Goal: Contribute content: Contribute content

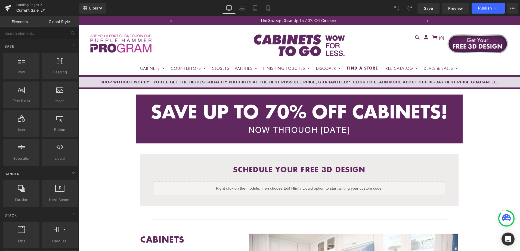
click at [245, 112] on b "SAVE UP TO 70% OFF CABINETS!" at bounding box center [299, 111] width 297 height 26
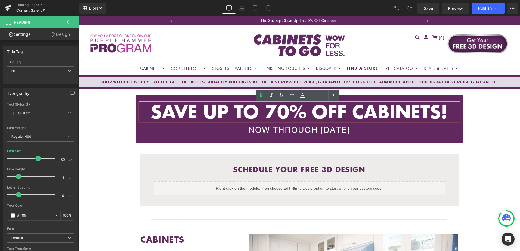
click at [299, 113] on b "SAVE UP TO 70% OFF CABINETS!" at bounding box center [299, 111] width 297 height 26
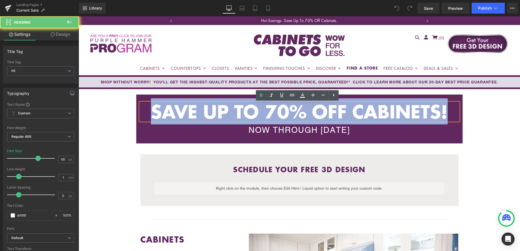
click at [299, 113] on b "SAVE UP TO 70% OFF CABINETS!" at bounding box center [299, 111] width 297 height 26
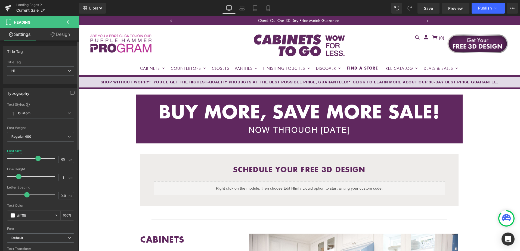
type input "1"
drag, startPoint x: 18, startPoint y: 195, endPoint x: 27, endPoint y: 193, distance: 9.2
click at [27, 193] on span at bounding box center [27, 194] width 5 height 5
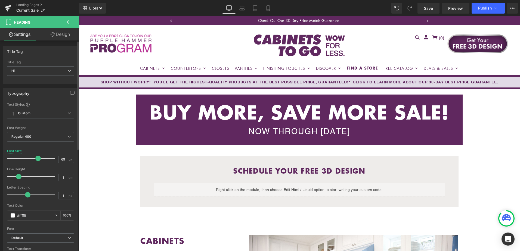
type input "70"
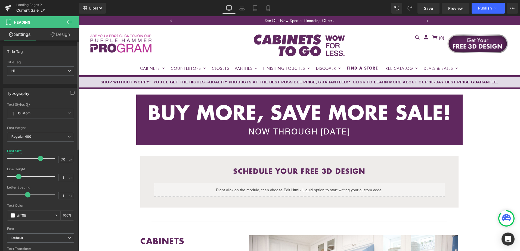
click at [39, 159] on span at bounding box center [40, 158] width 5 height 5
click at [274, 129] on div "NOW THROUGH [DATE]" at bounding box center [299, 131] width 318 height 11
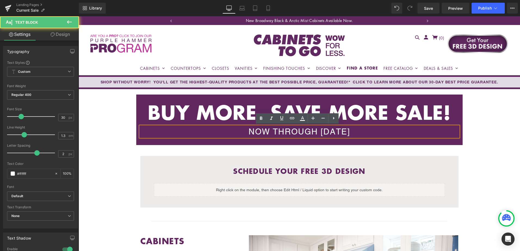
click at [279, 130] on div "NOW THROUGH [DATE]" at bounding box center [299, 131] width 318 height 11
click at [301, 131] on div "NOW THROUGH [DATE]" at bounding box center [299, 131] width 318 height 11
drag, startPoint x: 330, startPoint y: 133, endPoint x: 379, endPoint y: 131, distance: 48.7
click at [379, 131] on div "NOW THROUGH THURSDAY, AUGUST 19TH" at bounding box center [299, 131] width 318 height 11
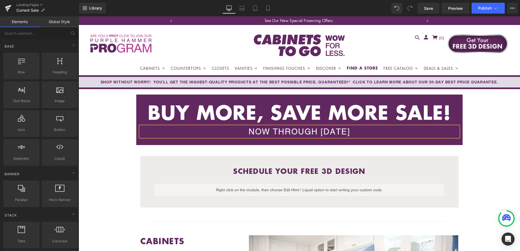
click at [426, 9] on span "Save" at bounding box center [428, 8] width 9 height 6
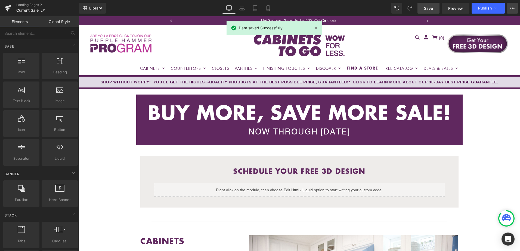
click at [514, 10] on icon at bounding box center [512, 8] width 4 height 4
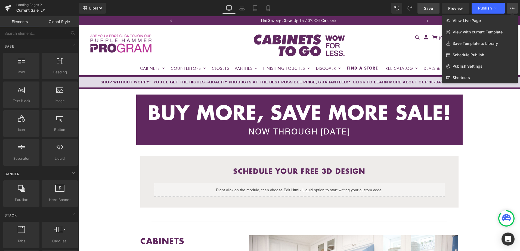
click at [475, 53] on span "Schedule Publish" at bounding box center [469, 54] width 32 height 5
select select
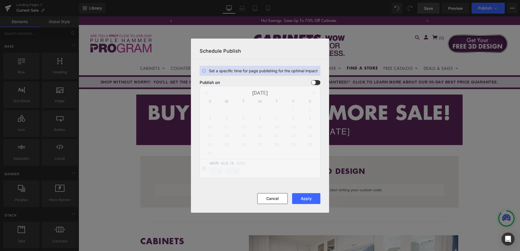
click at [316, 83] on span at bounding box center [315, 82] width 9 height 5
click at [0, 0] on input "checkbox" at bounding box center [0, 0] width 0 height 0
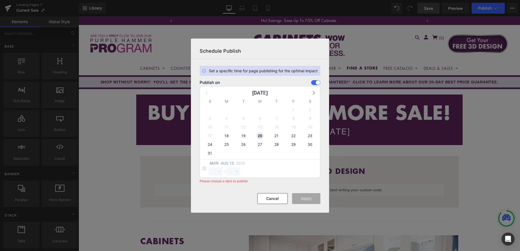
click at [260, 138] on span "20" at bounding box center [260, 136] width 8 height 8
select select "13"
select select "58"
click at [219, 174] on select "00 01 02 03 04 05 06 07 08 09 10 11 12 13 14 15 16 17 18 19 20 21 22 23" at bounding box center [216, 172] width 14 height 8
click at [209, 168] on select "00 01 02 03 04 05 06 07 08 09 10 11 12 13 14 15 16 17 18 19 20 21 22 23" at bounding box center [216, 172] width 14 height 8
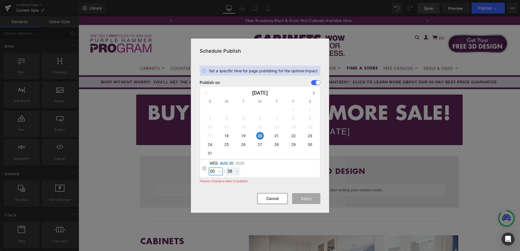
select select "0"
click at [235, 170] on select "00 01 02 03 04 05 06 07 08 09 10 11 12 13 14 15 16 17 18 19 20 21 22 23 24 25 2…" at bounding box center [233, 172] width 14 height 8
click at [226, 168] on select "00 01 02 03 04 05 06 07 08 09 10 11 12 13 14 15 16 17 18 19 20 21 22 23 24 25 2…" at bounding box center [233, 172] width 14 height 8
select select "0"
click at [306, 199] on button "Apply" at bounding box center [306, 198] width 28 height 11
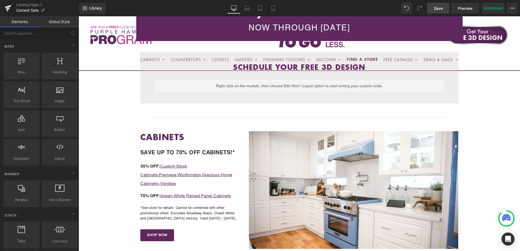
scroll to position [136, 0]
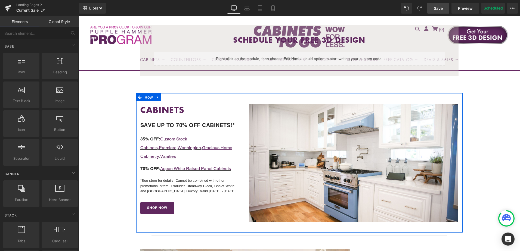
click at [176, 183] on span at bounding box center [176, 186] width 6 height 7
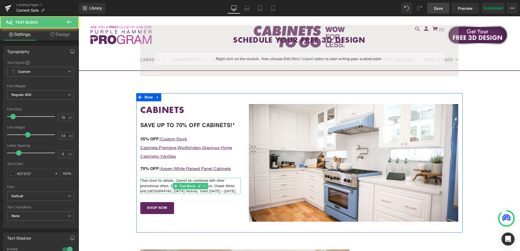
click at [153, 178] on p "*See store for details. Cannot be combined with other promotional offers. Exclu…" at bounding box center [190, 186] width 101 height 16
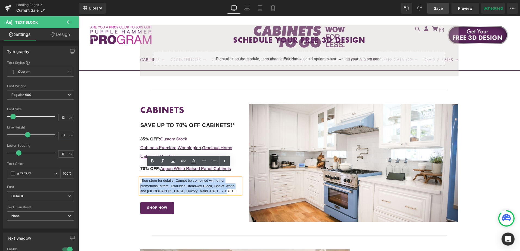
drag, startPoint x: 140, startPoint y: 171, endPoint x: 212, endPoint y: 183, distance: 72.6
click at [212, 183] on p "*See store for details. Cannot be combined with other promotional offers. Exclu…" at bounding box center [190, 186] width 101 height 16
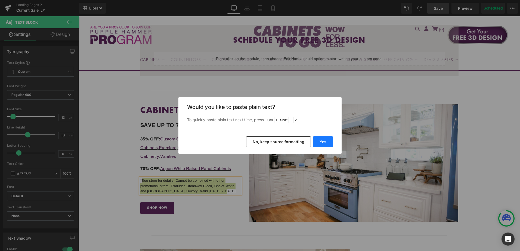
click at [317, 143] on button "Yes" at bounding box center [323, 142] width 20 height 11
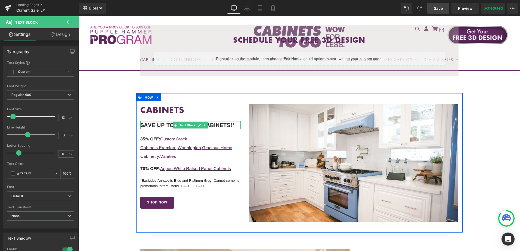
click at [162, 126] on b "SAVE UP TO 70% OFF CABINETS!*" at bounding box center [187, 125] width 95 height 7
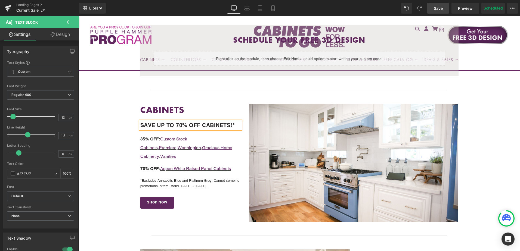
click at [165, 126] on b "SAVE UP TO 70% OFF CABINETS!*" at bounding box center [187, 125] width 95 height 7
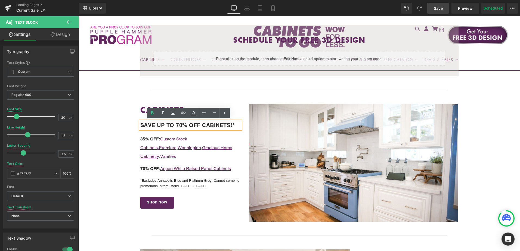
click at [178, 123] on b "SAVE UP TO 70% OFF CABINETS!*" at bounding box center [187, 125] width 95 height 7
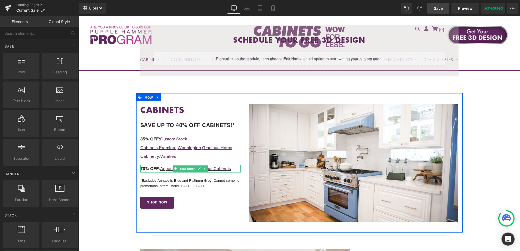
click at [140, 166] on span "70% OFF:" at bounding box center [150, 168] width 20 height 5
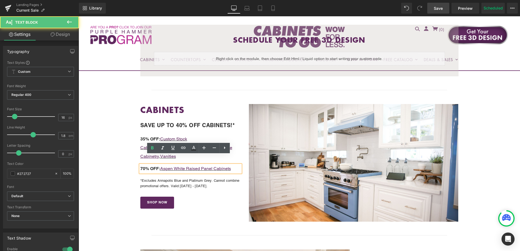
click at [141, 166] on span "70% OFF:" at bounding box center [150, 168] width 20 height 5
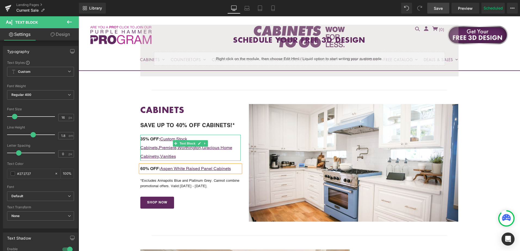
drag, startPoint x: 145, startPoint y: 140, endPoint x: 148, endPoint y: 138, distance: 3.9
click at [145, 140] on span "35% OFF:" at bounding box center [150, 139] width 20 height 5
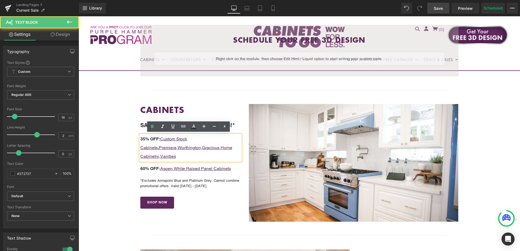
click at [148, 138] on span "35% OFF:" at bounding box center [150, 139] width 20 height 5
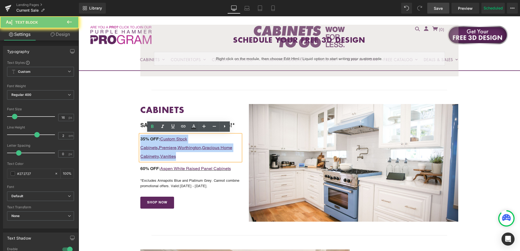
click at [148, 138] on span "35% OFF:" at bounding box center [150, 139] width 20 height 5
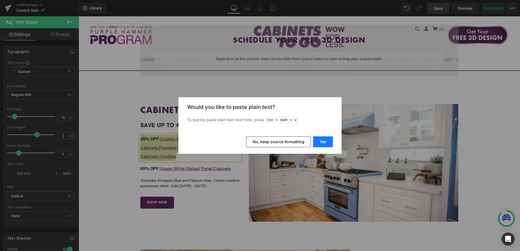
click at [324, 140] on button "Yes" at bounding box center [323, 142] width 20 height 11
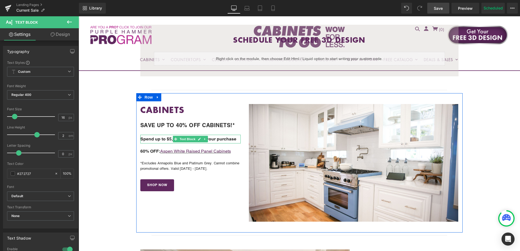
click at [165, 138] on b "Spend up to $5,000, get 20% off your purchase" at bounding box center [188, 139] width 96 height 5
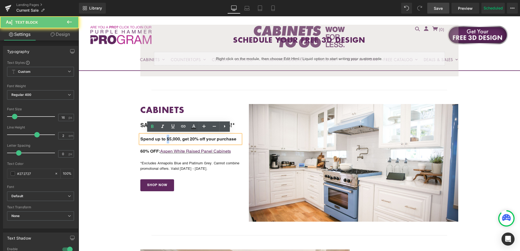
click at [165, 138] on b "Spend up to $5,000, get 20% off your purchase" at bounding box center [188, 139] width 96 height 5
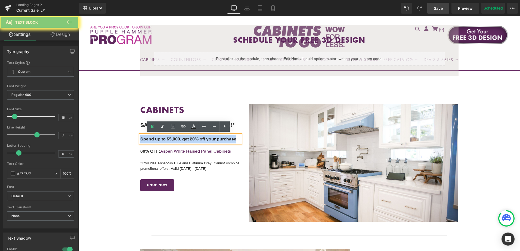
click at [165, 138] on b "Spend up to $5,000, get 20% off your purchase" at bounding box center [188, 139] width 96 height 5
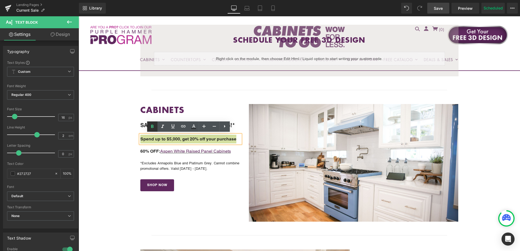
click at [150, 128] on icon at bounding box center [152, 126] width 7 height 7
click at [231, 137] on p "Spend up to $5,000, get 20% off your purchase" at bounding box center [190, 139] width 101 height 9
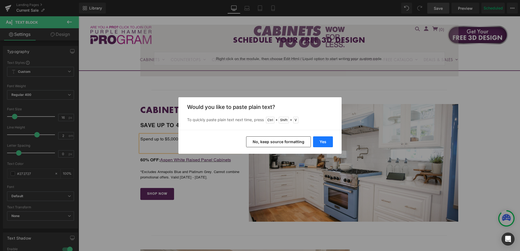
click at [324, 143] on button "Yes" at bounding box center [323, 142] width 20 height 11
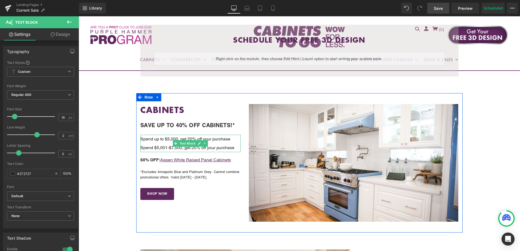
click at [219, 146] on p "Spend $5,001-$7,500, get 25% off your purchase" at bounding box center [190, 148] width 101 height 9
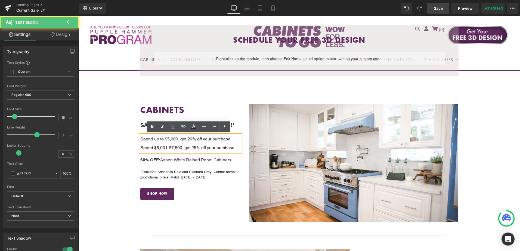
click at [235, 148] on p "Spend $5,001-$7,500, get 25% off your purchase" at bounding box center [190, 148] width 101 height 9
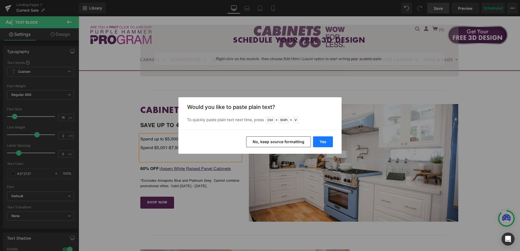
click at [330, 143] on button "Yes" at bounding box center [323, 142] width 20 height 11
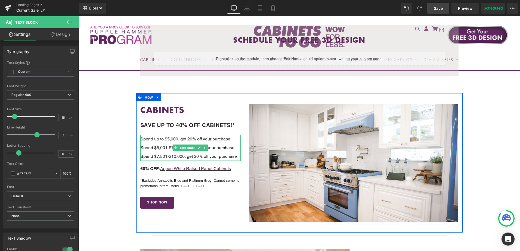
click at [231, 156] on p "Spend $7,501-$10,000, get 30% off your purchase" at bounding box center [190, 156] width 101 height 9
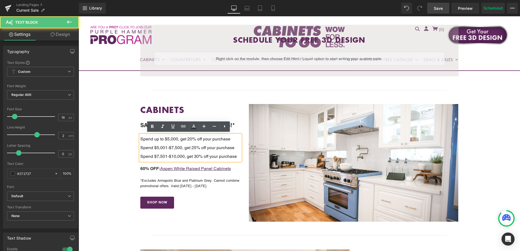
click at [236, 156] on p "Spend $7,501-$10,000, get 30% off your purchase" at bounding box center [190, 156] width 101 height 9
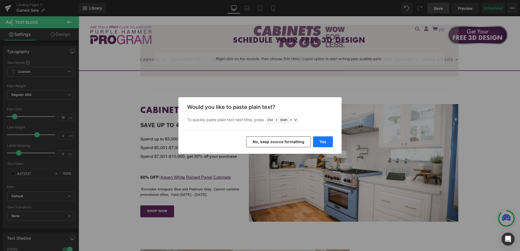
click at [321, 144] on button "Yes" at bounding box center [323, 142] width 20 height 11
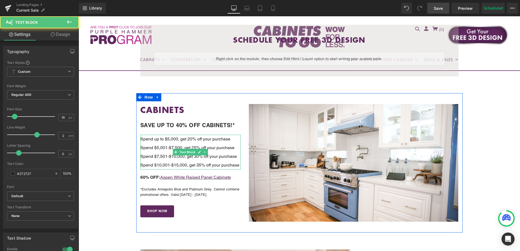
click at [221, 164] on p "Spend $10,001-$15,000, get 35% off your purchase" at bounding box center [190, 165] width 101 height 9
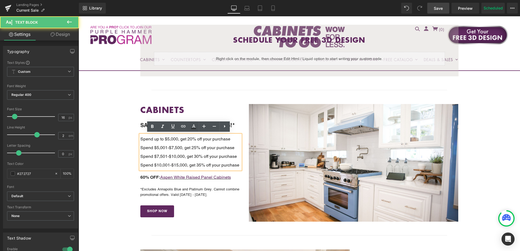
click at [169, 170] on p "Spend $10,001-$15,000, get 35% off your purchase" at bounding box center [190, 165] width 101 height 9
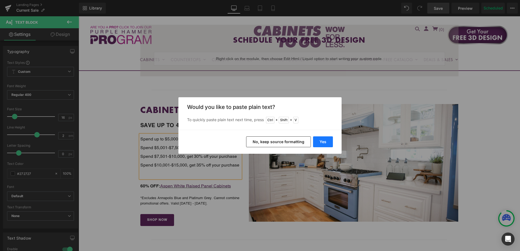
click at [321, 142] on button "Yes" at bounding box center [323, 142] width 20 height 11
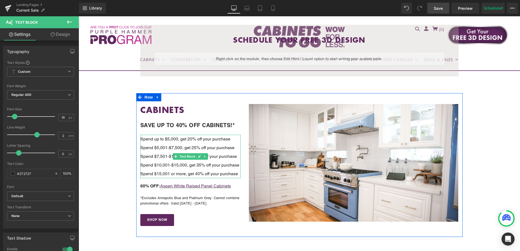
click at [210, 139] on p "Spend up to $5,000, get 20% off your purchase" at bounding box center [190, 139] width 101 height 9
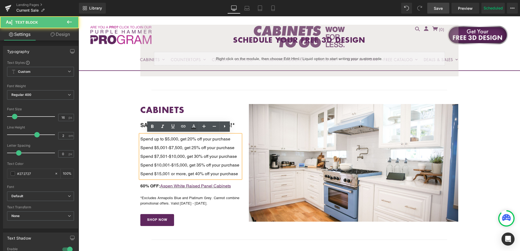
click at [212, 139] on p "Spend up to $5,000, get 20% off your purchase" at bounding box center [190, 139] width 101 height 9
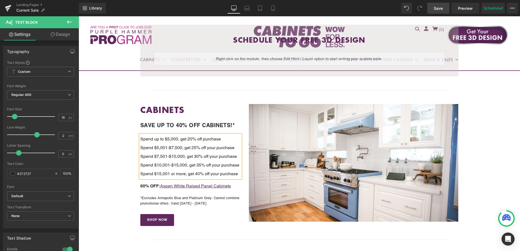
click at [216, 148] on p "Spend $5,001-$7,500, get 25% off your purchase" at bounding box center [190, 148] width 101 height 9
click at [219, 156] on p "Spend $7,501-$10,000, get 30% off your purchase" at bounding box center [190, 156] width 101 height 9
click at [219, 164] on p "Spend $10,001-$15,000, get 35% off your purchase" at bounding box center [190, 165] width 101 height 9
click at [220, 174] on p "Spend $15,001 or more, get 40% off your purchase" at bounding box center [190, 174] width 101 height 9
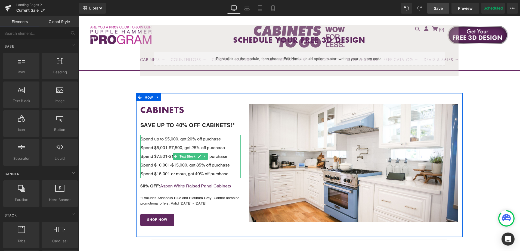
click at [182, 149] on p "Spend $5,001-$7,500, get 25% off purchase" at bounding box center [190, 148] width 101 height 9
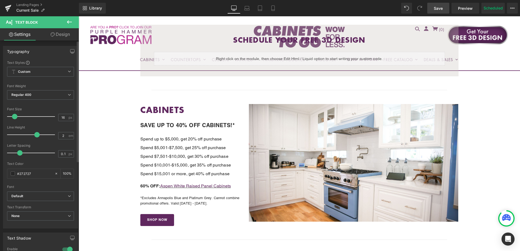
type input "0"
click at [20, 153] on span at bounding box center [18, 152] width 5 height 5
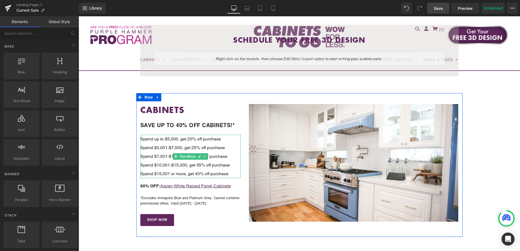
click at [177, 145] on p "Spend $5,001-$7,500, get 25% off purchase" at bounding box center [190, 148] width 101 height 9
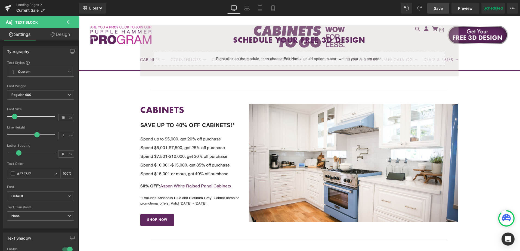
click at [60, 31] on link "Design" at bounding box center [60, 34] width 39 height 12
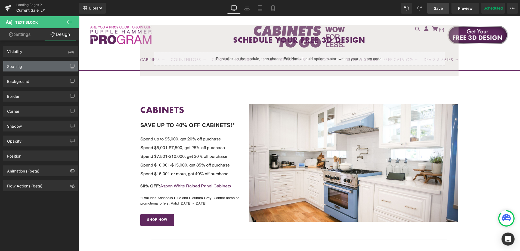
type input "20"
type input "0"
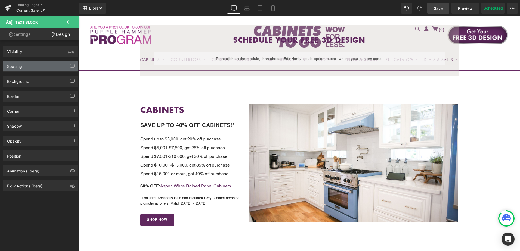
type input "0"
click at [42, 68] on div "Spacing" at bounding box center [40, 66] width 75 height 10
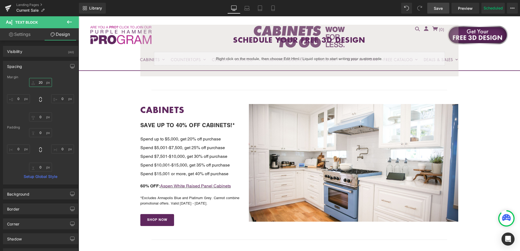
click at [42, 81] on input "20" at bounding box center [40, 82] width 23 height 9
type input "10"
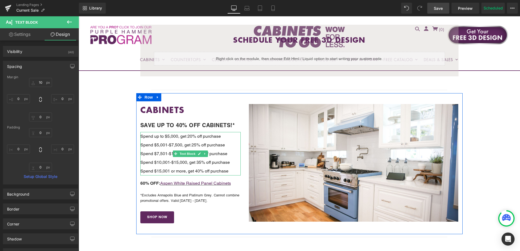
click at [161, 158] on p "Spend $10,001-$15,000, get 35% off purchase" at bounding box center [190, 162] width 101 height 9
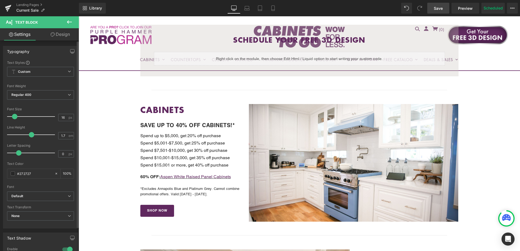
type input "1.8"
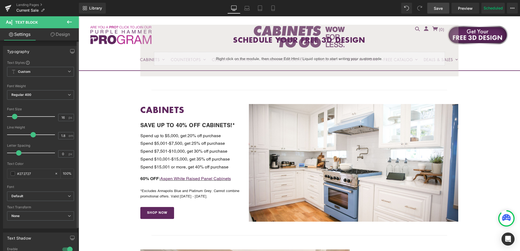
drag, startPoint x: 35, startPoint y: 135, endPoint x: 31, endPoint y: 138, distance: 4.7
click at [31, 138] on div at bounding box center [32, 134] width 45 height 11
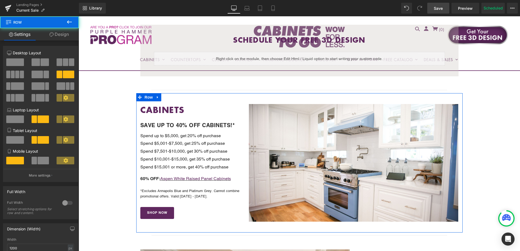
drag, startPoint x: 141, startPoint y: 181, endPoint x: 143, endPoint y: 179, distance: 3.1
click at [143, 180] on div "CABINETS Heading SAVE UP TO 40% OFF CABINETS!* Text Block Spend up to $5,000, g…" at bounding box center [190, 161] width 109 height 115
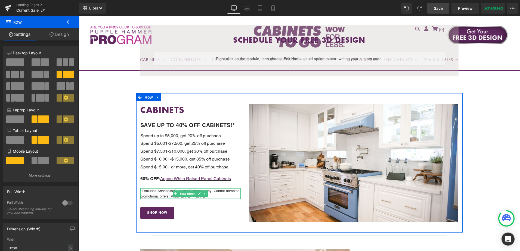
click at [161, 195] on p "*Excludes Annapolis Blue and Platinum Grey. Cannot combine promotional offers. …" at bounding box center [190, 193] width 101 height 11
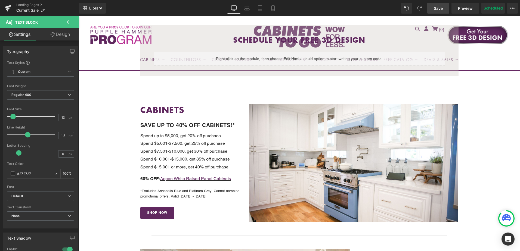
click at [59, 39] on link "Design" at bounding box center [60, 34] width 39 height 12
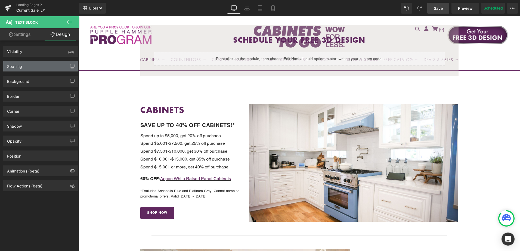
type input "20"
type input "0"
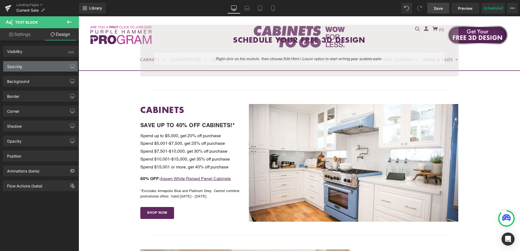
type input "0"
click at [44, 66] on div "Spacing" at bounding box center [40, 66] width 75 height 10
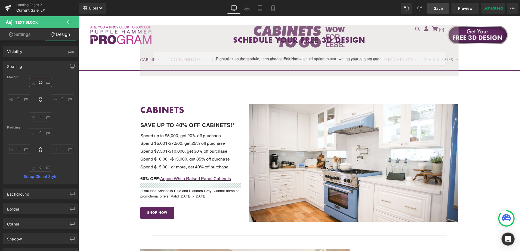
click at [43, 85] on input "20" at bounding box center [40, 82] width 23 height 9
type input "15"
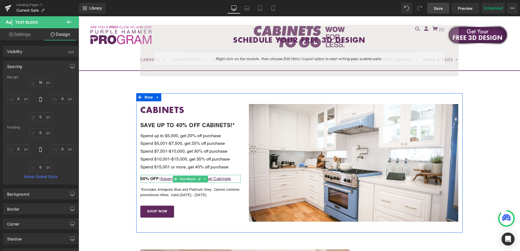
click at [148, 177] on span "60% OFF:" at bounding box center [150, 178] width 20 height 5
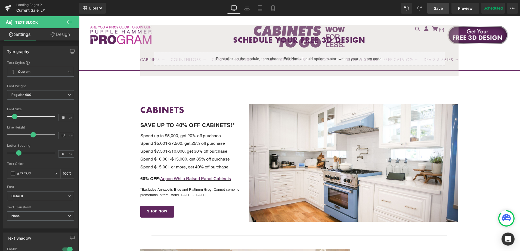
click at [62, 38] on link "Design" at bounding box center [60, 34] width 39 height 12
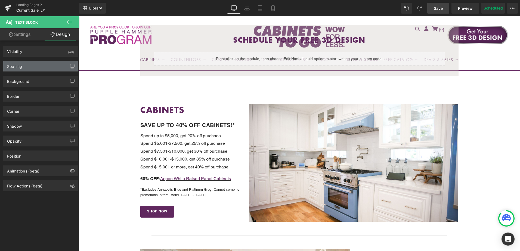
type input "15"
type input "0"
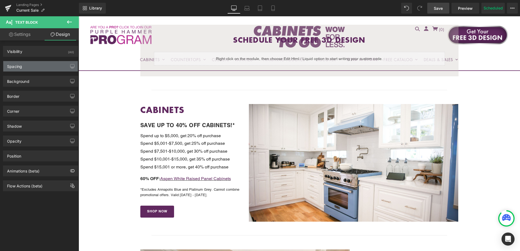
type input "0"
click at [33, 65] on div "Spacing" at bounding box center [40, 66] width 75 height 10
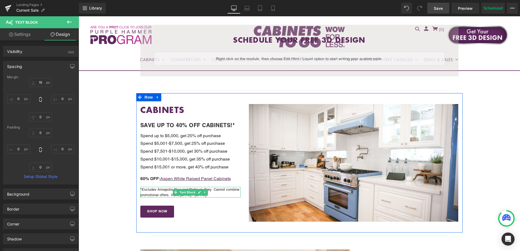
click at [150, 190] on p "*Excludes Annapolis Blue and Platinum Grey. Cannot combine promotional offers. …" at bounding box center [190, 192] width 101 height 11
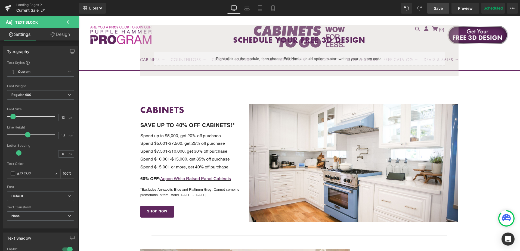
click at [57, 35] on link "Design" at bounding box center [60, 34] width 39 height 12
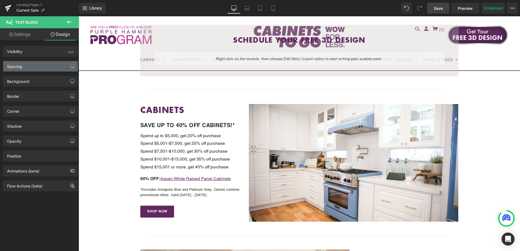
click at [43, 66] on div "Spacing" at bounding box center [40, 66] width 75 height 10
type input "15"
type input "0"
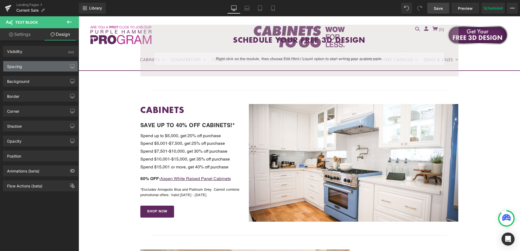
type input "0"
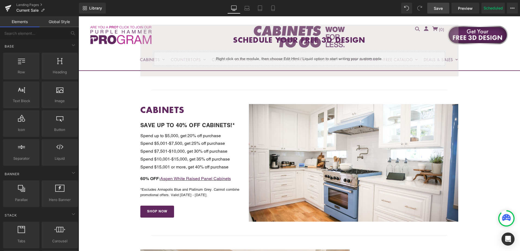
click at [437, 9] on span "Save" at bounding box center [438, 8] width 9 height 6
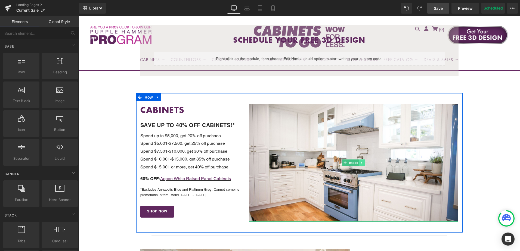
drag, startPoint x: 353, startPoint y: 163, endPoint x: 358, endPoint y: 163, distance: 5.5
click at [353, 163] on span "Image" at bounding box center [353, 163] width 11 height 7
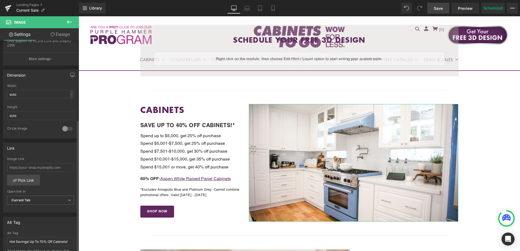
scroll to position [190, 0]
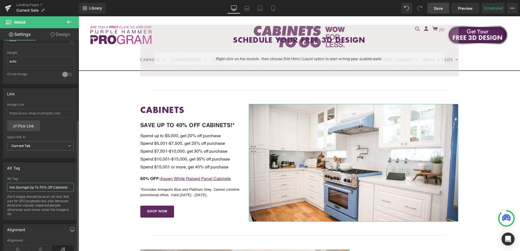
click at [36, 189] on input "Hot Savings! Up To 70% Off Cabinets!" at bounding box center [40, 187] width 67 height 9
click at [36, 188] on input "Hot Savings! Up To 70% Off Cabinets!" at bounding box center [40, 187] width 67 height 9
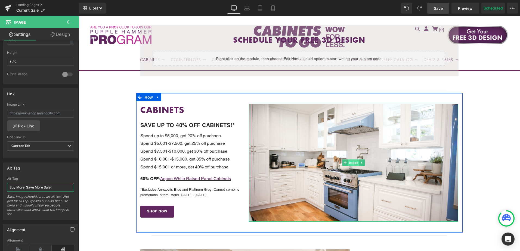
click at [351, 164] on span "Image" at bounding box center [353, 163] width 11 height 7
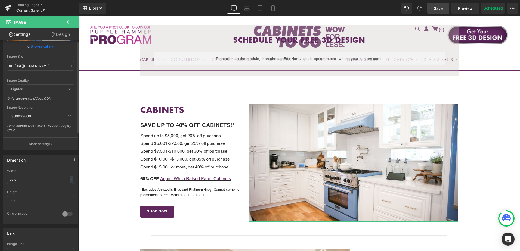
scroll to position [0, 0]
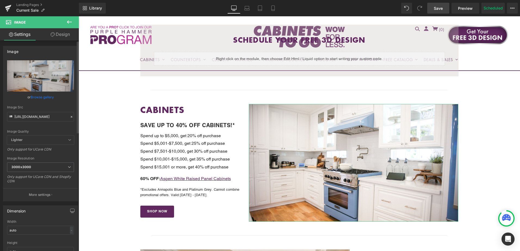
type input "Buy More, Save More Sale!"
click at [37, 98] on link "Browse gallery" at bounding box center [42, 97] width 23 height 10
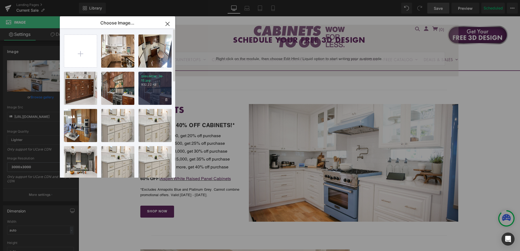
click at [154, 88] on div "SHH-NEW...W-13.jpg 932.22 KB" at bounding box center [154, 88] width 33 height 33
type input "https://ucarecdn.com/5778d772-d438-49e1-afd5-ea5bc96f5d0e/-/format/auto/-/previ…"
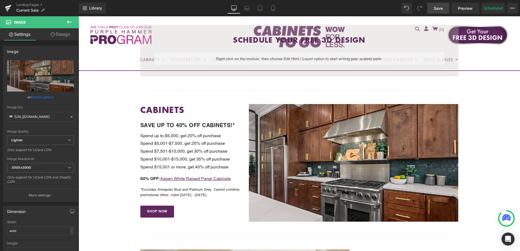
drag, startPoint x: 434, startPoint y: 10, endPoint x: 357, endPoint y: 5, distance: 77.4
click at [434, 10] on span "Save" at bounding box center [438, 8] width 9 height 6
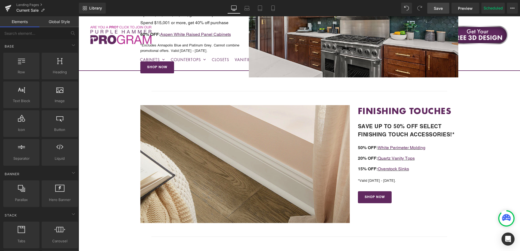
scroll to position [272, 0]
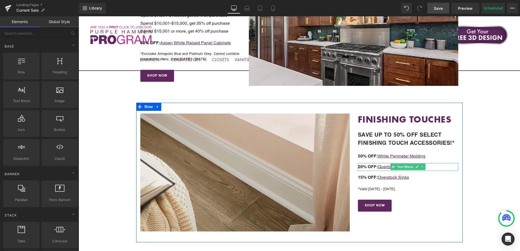
click at [361, 166] on span "20% OFF:" at bounding box center [368, 166] width 20 height 5
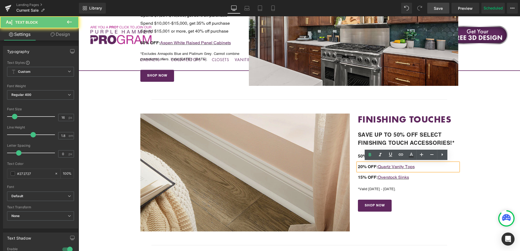
click at [358, 166] on span "20% OFF:" at bounding box center [368, 166] width 20 height 5
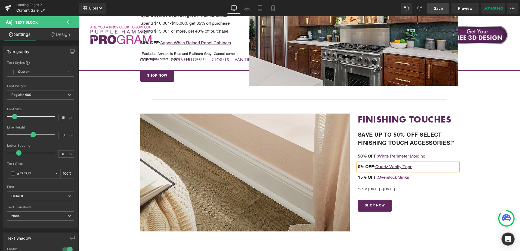
click at [360, 167] on span "0% OFF:" at bounding box center [366, 166] width 17 height 5
click at [378, 166] on link "Quartz Vanity Tops" at bounding box center [396, 166] width 37 height 5
click at [385, 167] on span "15% OFF: Select" at bounding box center [375, 166] width 34 height 5
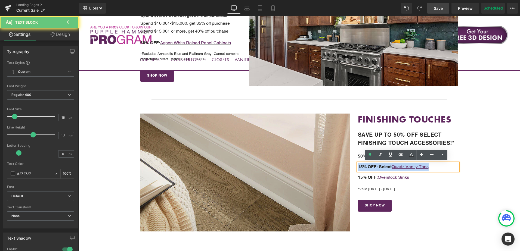
click at [385, 167] on span "15% OFF: Select" at bounding box center [375, 166] width 34 height 5
click at [388, 168] on span "15% OFF: Select" at bounding box center [375, 166] width 34 height 5
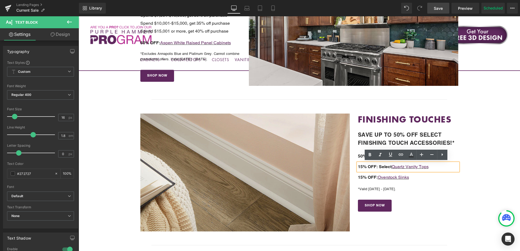
drag, startPoint x: 378, startPoint y: 166, endPoint x: 392, endPoint y: 166, distance: 13.9
click at [392, 166] on span "15% OFF: Select Quartz Vanity Tops" at bounding box center [393, 166] width 71 height 5
click at [369, 156] on icon at bounding box center [370, 155] width 7 height 7
click at [398, 166] on link "Quartz Vanity Tops" at bounding box center [408, 166] width 37 height 5
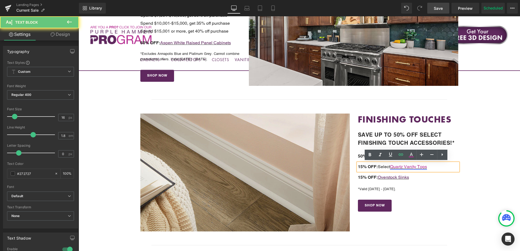
click at [405, 167] on link "Quartz Vanity Tops" at bounding box center [408, 166] width 37 height 5
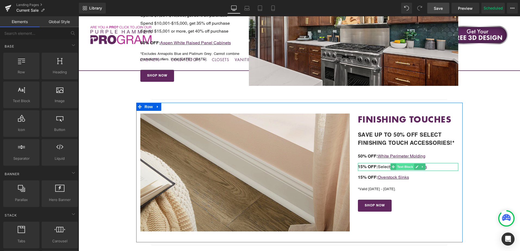
click at [407, 166] on span "Text Block" at bounding box center [405, 167] width 18 height 7
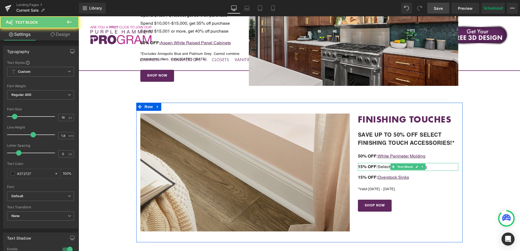
click at [441, 165] on p "15% OFF: Select Quartz Vanity Tops" at bounding box center [408, 167] width 101 height 8
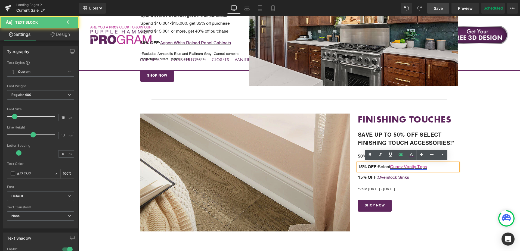
click at [402, 166] on link "Quartz Vanity Tops" at bounding box center [408, 166] width 37 height 5
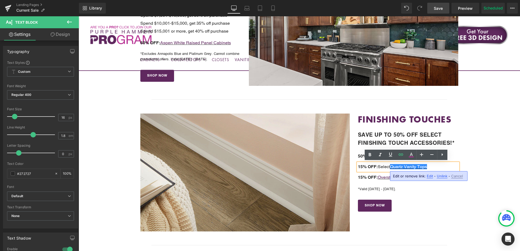
click at [428, 177] on span "Edit" at bounding box center [430, 176] width 6 height 5
click at [400, 178] on input "https://cabinetstogodev.myshopify.com/collections/bathroom-vanities?_gl=1*1kee8…" at bounding box center [390, 178] width 84 height 14
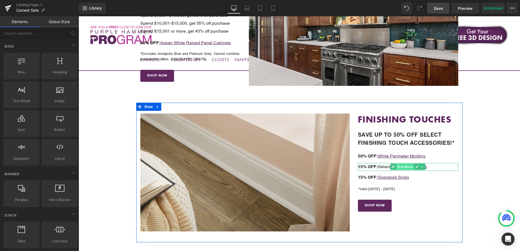
click at [409, 167] on span "Text Block" at bounding box center [405, 167] width 18 height 7
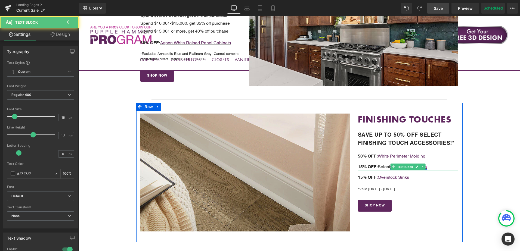
click at [425, 166] on link "Quartz Vanity Tops" at bounding box center [408, 166] width 37 height 5
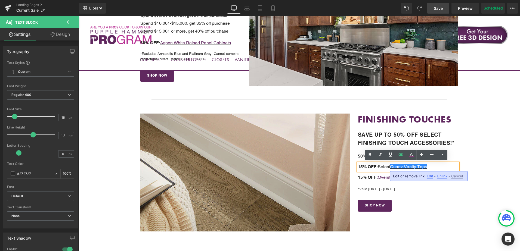
click at [442, 175] on span "Unlink" at bounding box center [442, 176] width 11 height 5
drag, startPoint x: 377, startPoint y: 165, endPoint x: 392, endPoint y: 163, distance: 14.8
click at [392, 163] on p "15% OFF: Select Quartz Vanity Tops" at bounding box center [408, 167] width 101 height 8
click at [389, 154] on icon at bounding box center [390, 155] width 3 height 4
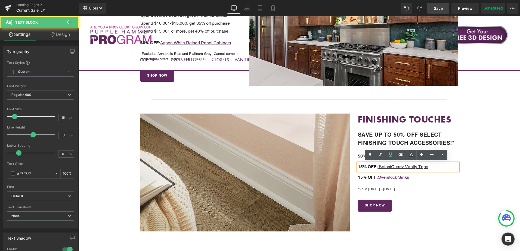
click at [385, 166] on u "Select" at bounding box center [385, 166] width 12 height 5
click at [376, 168] on span "15% OFF: Select Quartz Vanity Tops" at bounding box center [393, 166] width 70 height 5
click at [391, 154] on icon at bounding box center [390, 155] width 3 height 4
click at [380, 164] on p "15% OFF: Select Quartz Vanity Tops" at bounding box center [408, 167] width 101 height 8
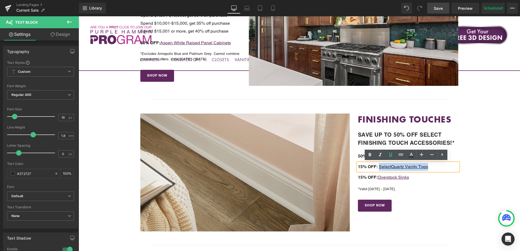
drag, startPoint x: 379, startPoint y: 167, endPoint x: 429, endPoint y: 166, distance: 50.0
click at [429, 166] on p "15% OFF: Select Quartz Vanity Tops" at bounding box center [408, 167] width 101 height 8
click at [401, 155] on icon at bounding box center [401, 154] width 7 height 7
click at [404, 180] on input "text" at bounding box center [390, 178] width 84 height 14
paste input "https://cabinetstogodev.myshopify.com/collections/bathroom-vanities?_gl=1*1kee8…"
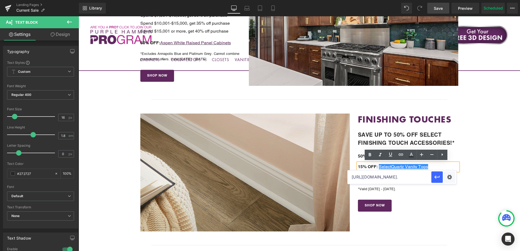
scroll to position [0, 190]
type input "https://cabinetstogodev.myshopify.com/collections/bathroom-vanities?_gl=1*1kee8…"
click at [440, 177] on icon "button" at bounding box center [437, 177] width 7 height 7
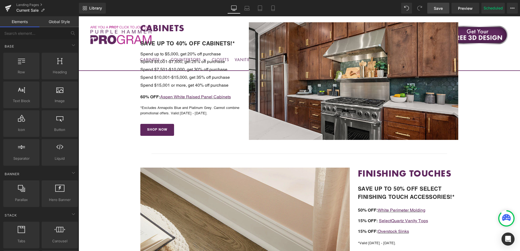
scroll to position [218, 0]
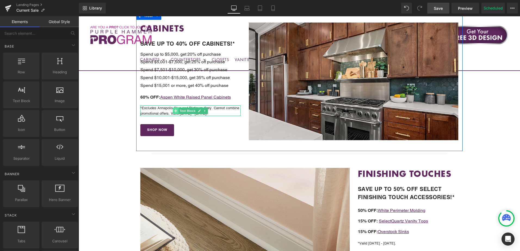
click at [176, 112] on span at bounding box center [176, 111] width 6 height 7
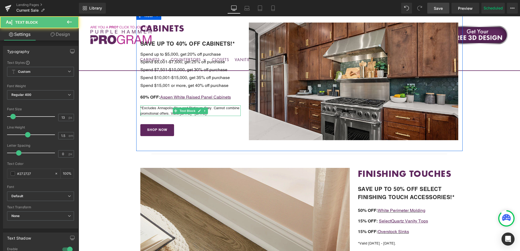
click at [164, 112] on p "*Excludes Annapolis Blue and Platinum Grey. Cannot combine promotional offers. …" at bounding box center [190, 111] width 101 height 11
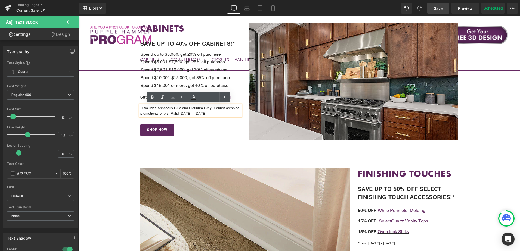
drag, startPoint x: 170, startPoint y: 113, endPoint x: 204, endPoint y: 112, distance: 33.7
click at [204, 112] on p "*Excludes Annapolis Blue and Platinum Grey. Cannot combine promotional offers. …" at bounding box center [190, 111] width 101 height 11
click at [184, 112] on p "*Excludes Annapolis Blue and Platinum Grey. Cannot combine promotional offers. …" at bounding box center [190, 111] width 101 height 11
drag, startPoint x: 169, startPoint y: 113, endPoint x: 216, endPoint y: 113, distance: 46.5
click at [216, 113] on p "*Excludes Annapolis Blue and Platinum Grey. Cannot combine promotional offers. …" at bounding box center [190, 111] width 101 height 11
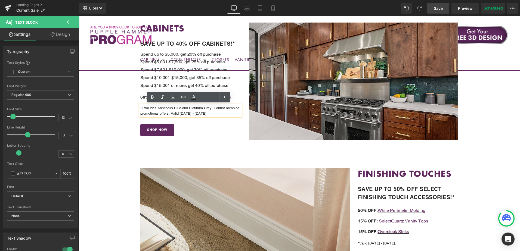
copy p "Valid 8/20/25 - 9/4/25."
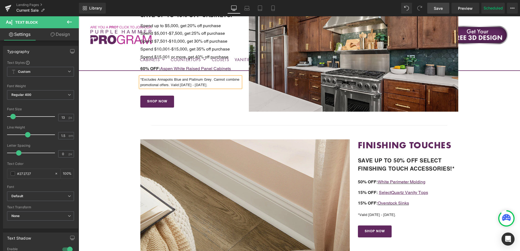
scroll to position [326, 0]
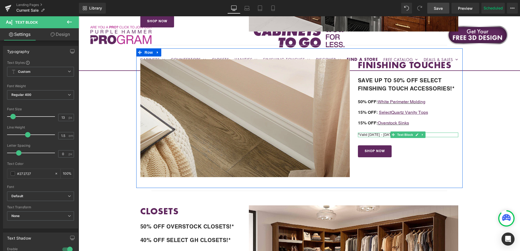
click at [383, 134] on div "*Valid 8/6/25 - 8/19/25. Text Block" at bounding box center [408, 135] width 101 height 5
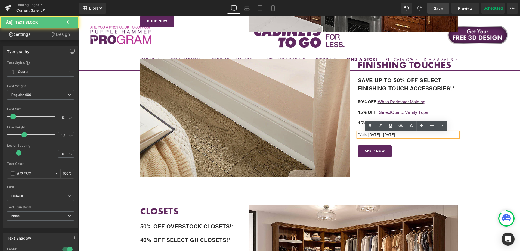
scroll to position [325, 0]
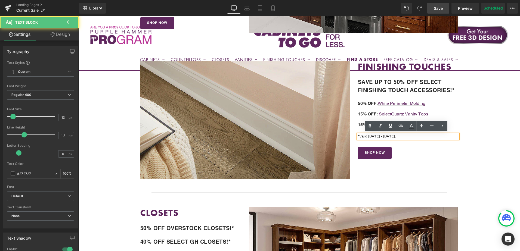
click at [386, 134] on div "*Valid 8/6/25 - 8/19/25. Text Block" at bounding box center [408, 136] width 101 height 5
drag, startPoint x: 395, startPoint y: 135, endPoint x: 358, endPoint y: 138, distance: 36.8
click at [358, 138] on p "*Valid [DATE] - [DATE]." at bounding box center [408, 136] width 101 height 5
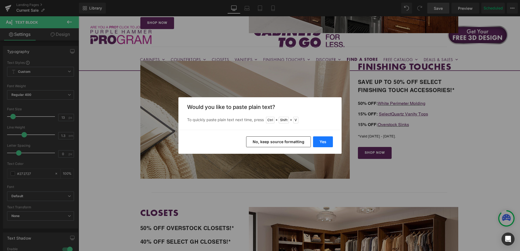
click at [323, 143] on button "Yes" at bounding box center [323, 142] width 20 height 11
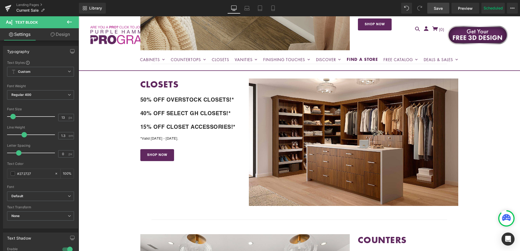
scroll to position [461, 0]
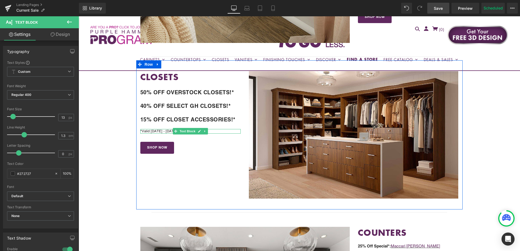
click at [163, 130] on p "*Valid [DATE] - [DATE]." at bounding box center [190, 131] width 101 height 5
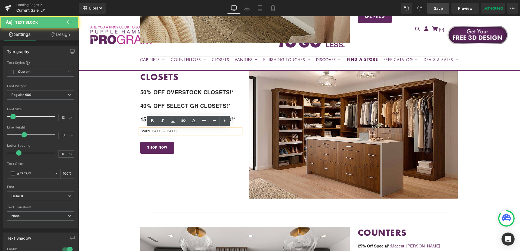
click at [155, 129] on p "*Valid [DATE] - [DATE]." at bounding box center [190, 131] width 101 height 5
drag, startPoint x: 141, startPoint y: 131, endPoint x: 193, endPoint y: 130, distance: 51.7
click at [193, 130] on p "*Valid [DATE] - [DATE]." at bounding box center [190, 131] width 101 height 5
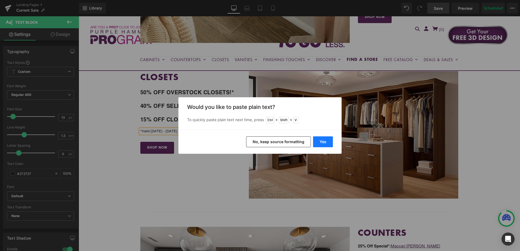
click at [322, 145] on button "Yes" at bounding box center [323, 142] width 20 height 11
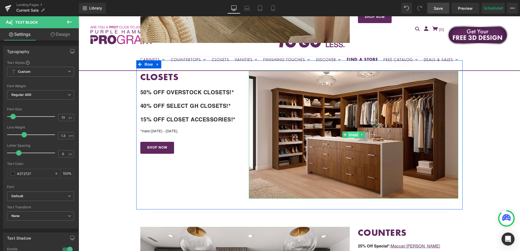
click at [352, 134] on span "Image" at bounding box center [353, 135] width 11 height 7
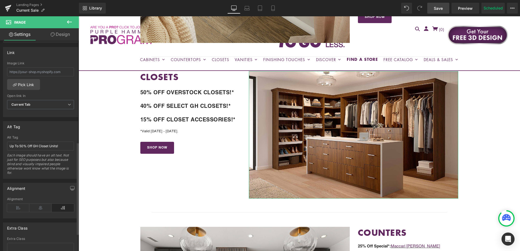
scroll to position [245, 0]
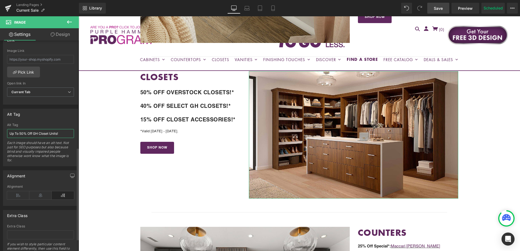
click at [33, 134] on input "Up To 50% Off GH Closet Units!" at bounding box center [40, 133] width 67 height 9
type input "Buy More, Save More Sale!"
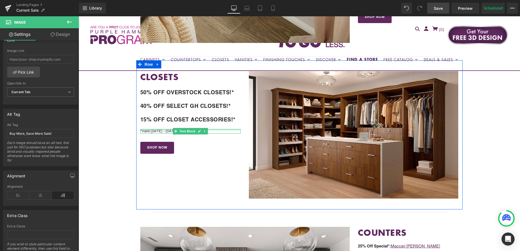
drag, startPoint x: 157, startPoint y: 129, endPoint x: 181, endPoint y: 131, distance: 24.3
click at [157, 129] on div "*Valid 8/20/25 - 9/4/25. Text Block" at bounding box center [190, 131] width 101 height 5
click at [166, 130] on p "*Valid 8/20/25 - 9/4/25." at bounding box center [190, 131] width 101 height 5
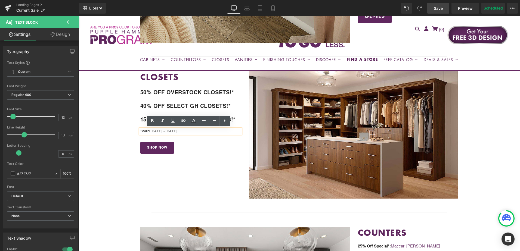
drag, startPoint x: 181, startPoint y: 130, endPoint x: 140, endPoint y: 131, distance: 40.5
click at [140, 131] on p "*Valid 8/20/25 - 9/4/25." at bounding box center [190, 131] width 101 height 5
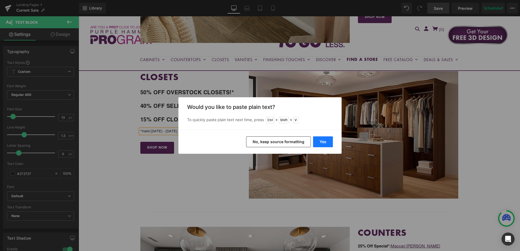
drag, startPoint x: 326, startPoint y: 142, endPoint x: 247, endPoint y: 126, distance: 80.1
click at [326, 142] on button "Yes" at bounding box center [323, 142] width 20 height 11
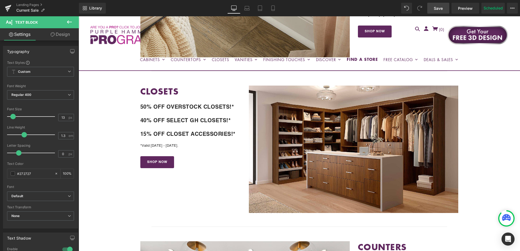
scroll to position [434, 0]
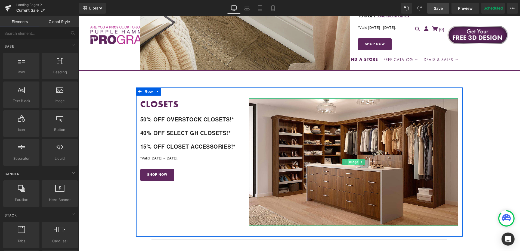
click at [350, 162] on span "Image" at bounding box center [353, 162] width 11 height 7
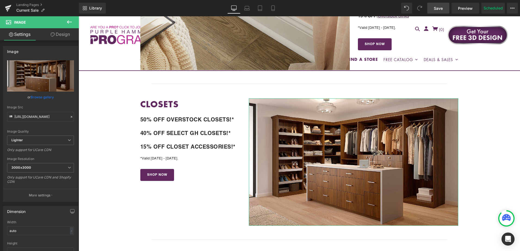
click at [42, 97] on link "Browse gallery" at bounding box center [42, 97] width 23 height 10
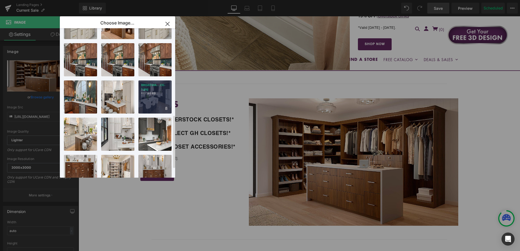
scroll to position [268, 0]
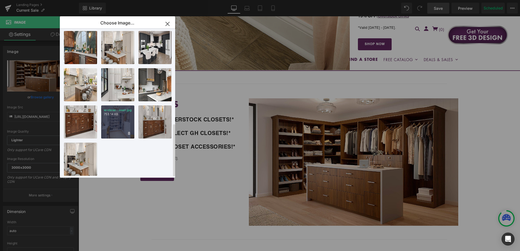
click at [122, 118] on div "w-close...oset.jpg 753.14 KB" at bounding box center [117, 122] width 33 height 33
type input "https://ucarecdn.com/cd1da694-1859-4534-b692-0ba230065dd3/-/format/auto/-/previ…"
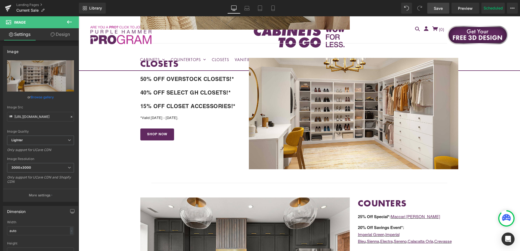
scroll to position [406, 0]
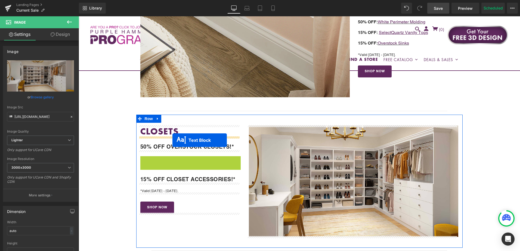
drag, startPoint x: 174, startPoint y: 160, endPoint x: 172, endPoint y: 140, distance: 19.4
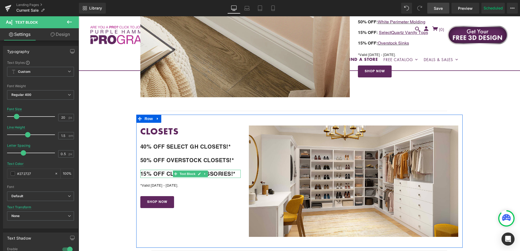
click at [236, 173] on p "15% OFF CLOSET ACCESSORIES!*" at bounding box center [190, 174] width 101 height 8
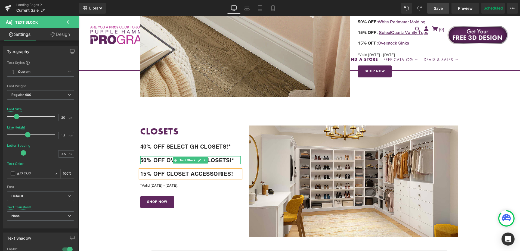
click at [234, 159] on p "50% OFF OVERSTOCK CLOSETS!*" at bounding box center [190, 160] width 101 height 8
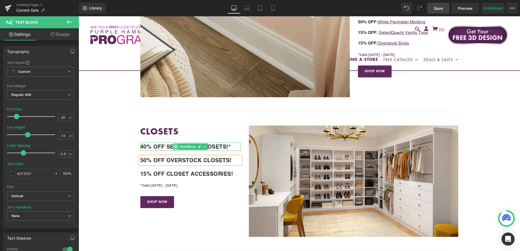
click at [175, 147] on icon at bounding box center [175, 146] width 3 height 3
click at [219, 147] on b "40% OFF SELECT GH CLOSETS!*" at bounding box center [185, 147] width 91 height 7
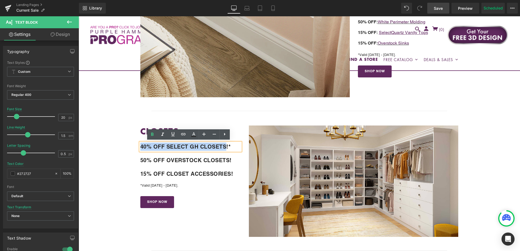
drag, startPoint x: 224, startPoint y: 145, endPoint x: 134, endPoint y: 145, distance: 90.6
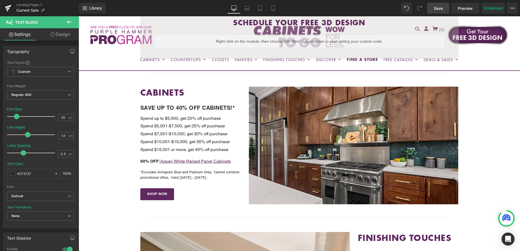
scroll to position [218, 0]
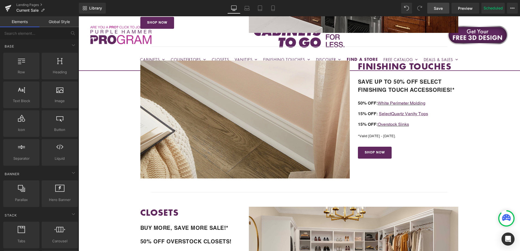
scroll to position [326, 0]
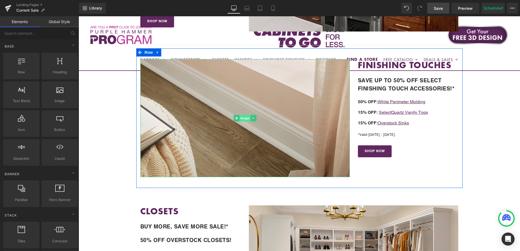
click at [240, 118] on span "Image" at bounding box center [244, 118] width 11 height 7
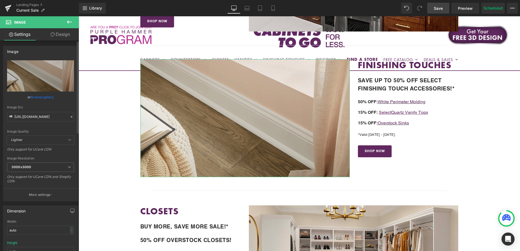
click at [43, 98] on link "Browse gallery" at bounding box center [42, 97] width 23 height 10
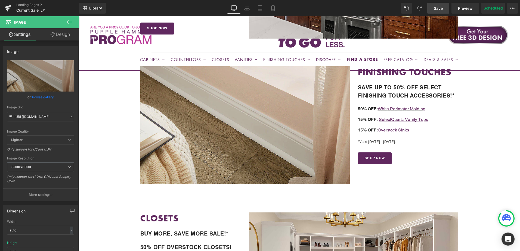
scroll to position [272, 0]
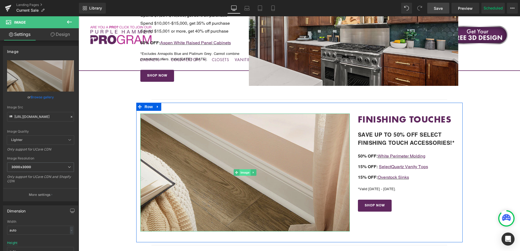
click at [243, 172] on span "Image" at bounding box center [244, 172] width 11 height 7
click at [242, 172] on span "Image" at bounding box center [244, 172] width 11 height 7
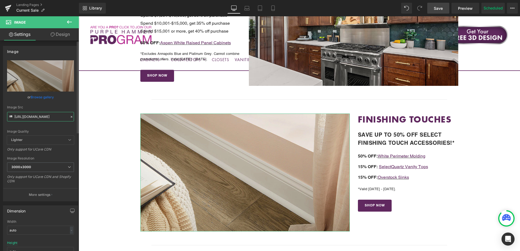
click at [35, 118] on input "https://cdn.shopify.com/s/files/1/0196/2351/0078/files/white-molding-pic2_3000x…" at bounding box center [40, 117] width 67 height 10
paste input "collection-new.jpg?v=175278151"
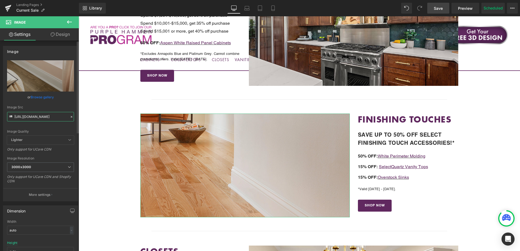
type input "https://cdn.shopify.com/s/files/1/0196/2351/0078/files/white-molding-collection…"
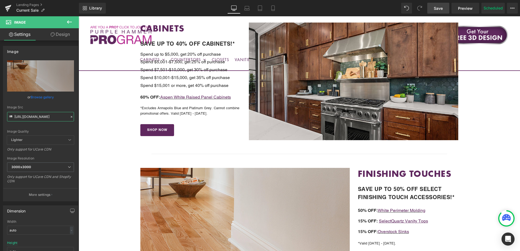
scroll to position [190, 0]
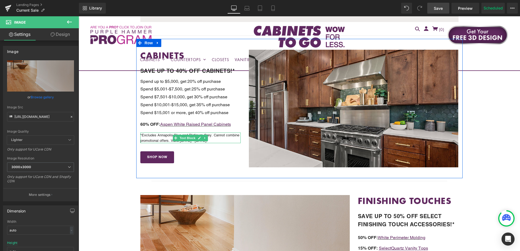
click at [165, 136] on p "*Excludes Annapolis Blue and Platinum Grey. Cannot combine promotional offers. …" at bounding box center [190, 138] width 101 height 11
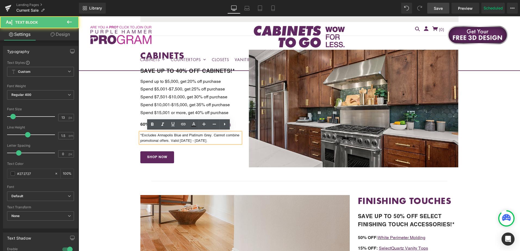
click at [187, 136] on p "*Excludes Annapolis Blue and Platinum Grey. Cannot combine promotional offers. …" at bounding box center [190, 138] width 101 height 11
drag, startPoint x: 211, startPoint y: 135, endPoint x: 205, endPoint y: 141, distance: 9.0
click at [205, 141] on p "*Excludes Annapolis Blue and Platinum Grey. Cannot combine promotional offers. …" at bounding box center [190, 138] width 101 height 11
copy p "Cannot combine promotional offers. Valid 8/20/25 - 9/4/25."
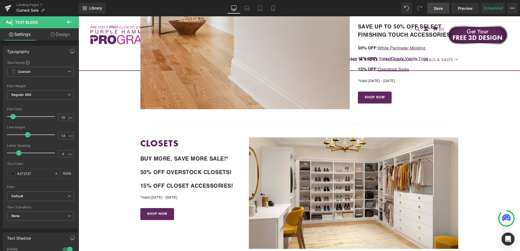
scroll to position [381, 0]
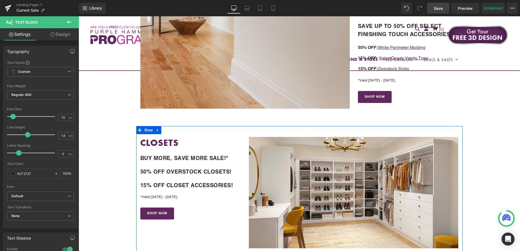
drag, startPoint x: 162, startPoint y: 196, endPoint x: 152, endPoint y: 197, distance: 9.3
click at [162, 196] on p "*Valid 8/20/25 - 9/4/25." at bounding box center [190, 197] width 101 height 5
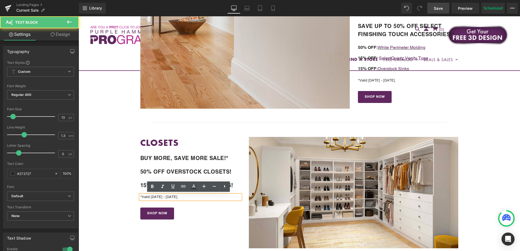
click at [150, 197] on p "*Valid 8/20/25 - 9/4/25." at bounding box center [190, 197] width 101 height 5
drag, startPoint x: 141, startPoint y: 197, endPoint x: 200, endPoint y: 195, distance: 59.0
click at [200, 195] on p "*Valid 8/20/25 - 9/4/25." at bounding box center [190, 197] width 101 height 5
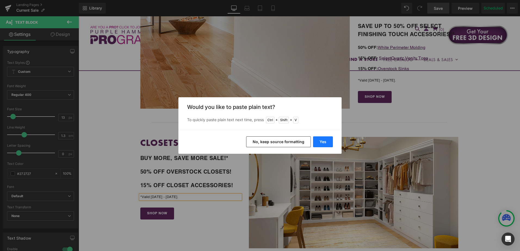
click at [324, 144] on button "Yes" at bounding box center [323, 142] width 20 height 11
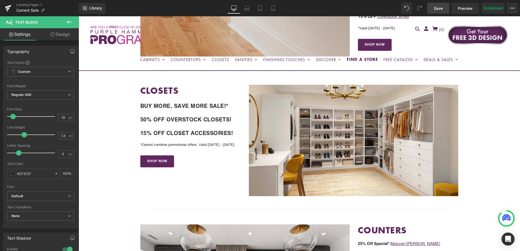
scroll to position [435, 0]
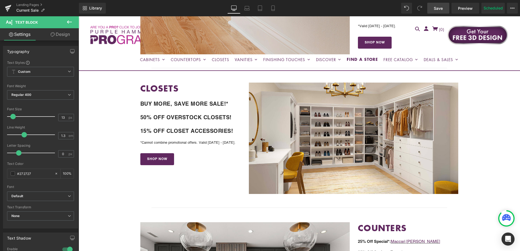
click at [438, 10] on span "Save" at bounding box center [438, 8] width 9 height 6
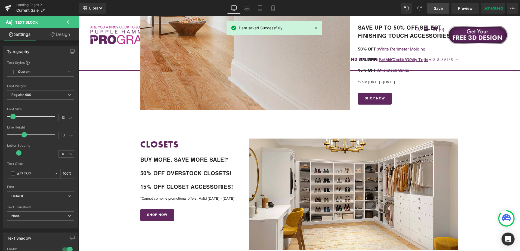
scroll to position [381, 0]
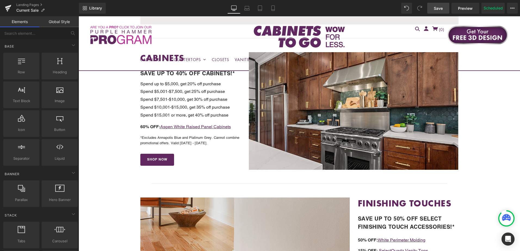
scroll to position [163, 0]
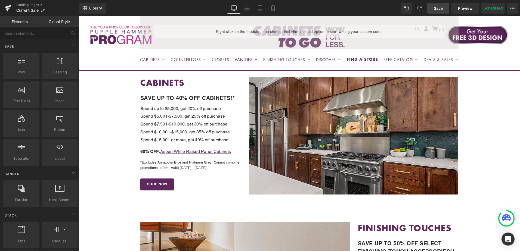
click at [442, 9] on span "Save" at bounding box center [438, 8] width 9 height 6
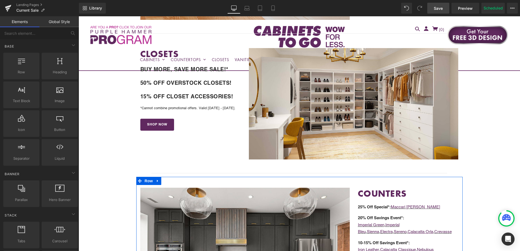
scroll to position [381, 0]
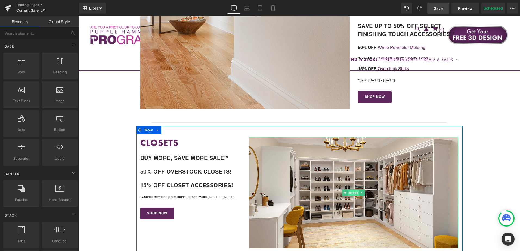
click at [353, 192] on span "Image" at bounding box center [353, 193] width 11 height 7
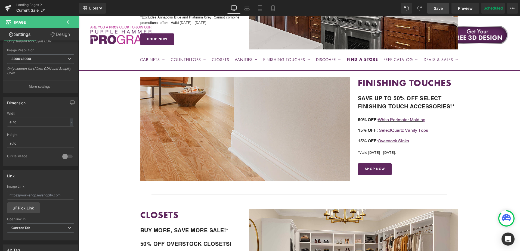
scroll to position [272, 0]
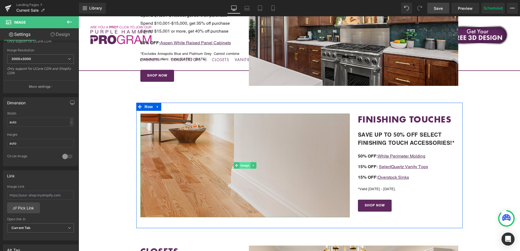
click at [243, 166] on span "Image" at bounding box center [244, 165] width 11 height 7
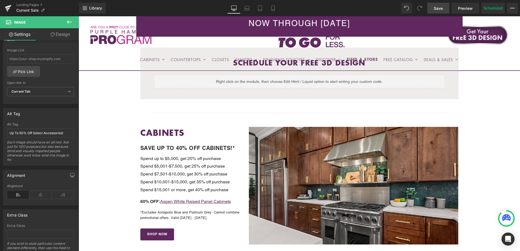
scroll to position [109, 0]
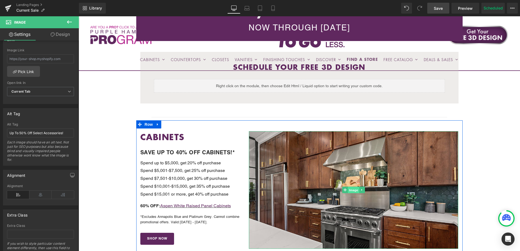
click at [350, 190] on span "Image" at bounding box center [353, 190] width 11 height 7
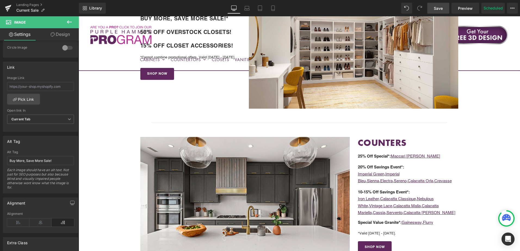
scroll to position [598, 0]
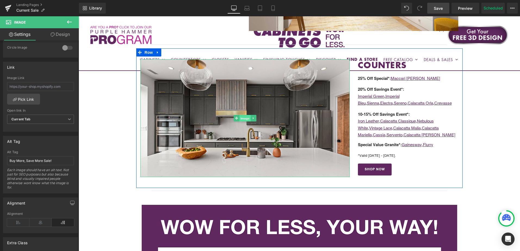
click at [244, 119] on span "Image" at bounding box center [244, 118] width 11 height 7
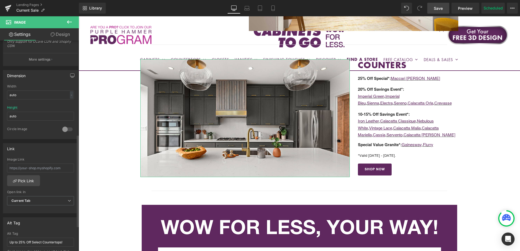
scroll to position [218, 0]
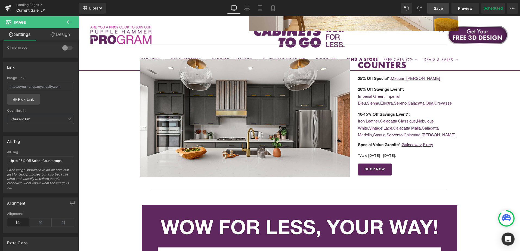
drag, startPoint x: 431, startPoint y: 171, endPoint x: 465, endPoint y: 163, distance: 34.8
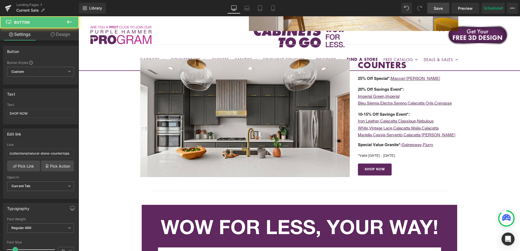
scroll to position [544, 0]
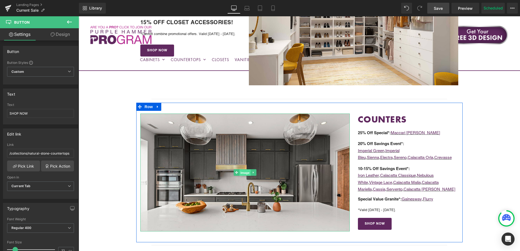
click at [245, 172] on span "Image" at bounding box center [244, 172] width 11 height 7
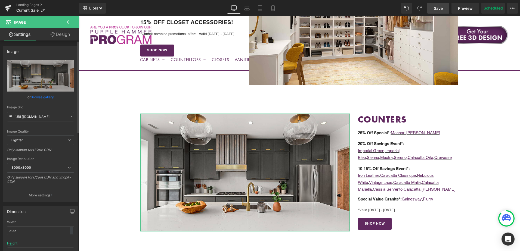
click at [38, 98] on link "Browse gallery" at bounding box center [42, 97] width 23 height 10
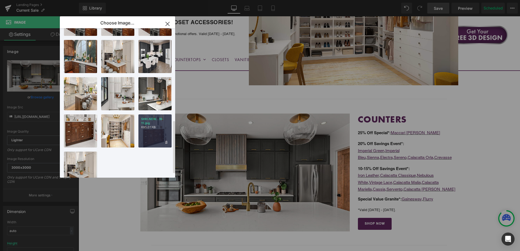
scroll to position [268, 0]
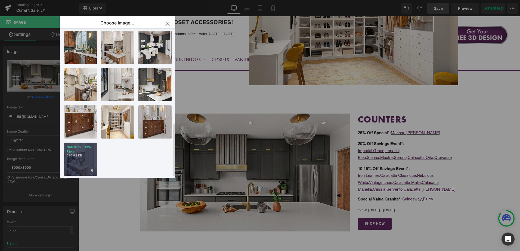
drag, startPoint x: 85, startPoint y: 155, endPoint x: 10, endPoint y: 138, distance: 77.1
click at [85, 155] on div "NANTUCK...EW-1.jpg 686.82 KB" at bounding box center [80, 159] width 33 height 33
type input "https://ucarecdn.com/63972c7f-3783-424c-9c4f-7841035000b2/-/format/auto/-/previ…"
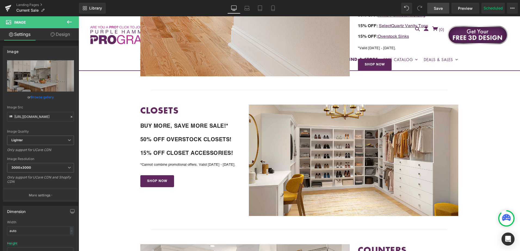
scroll to position [354, 0]
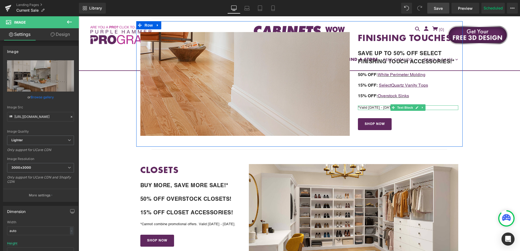
click at [382, 107] on p "*Valid 8/20/25 - 9/4/25." at bounding box center [408, 108] width 101 height 5
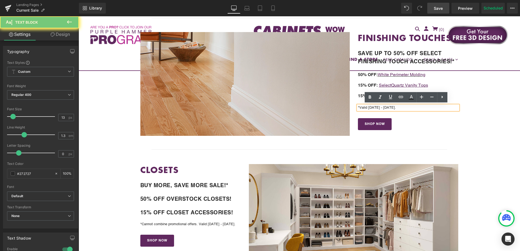
copy p "*Valid 8/20/25 - 9/4/25."
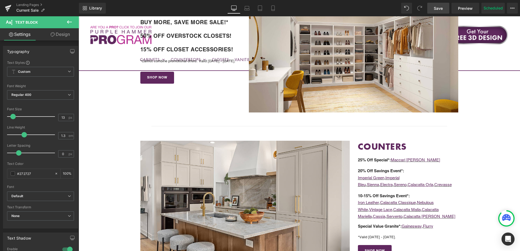
scroll to position [571, 0]
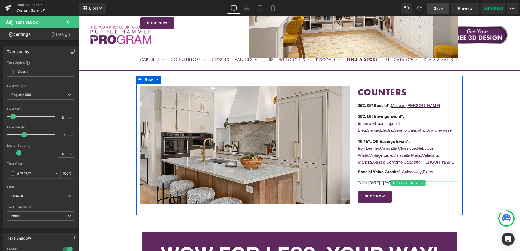
click at [384, 181] on div at bounding box center [408, 181] width 101 height 1
click at [384, 181] on p "*Valid [DATE] - [DATE]." at bounding box center [408, 183] width 101 height 5
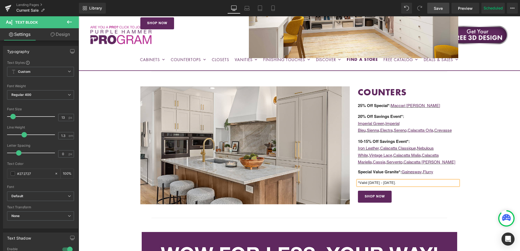
click at [384, 181] on p "*Valid [DATE] - [DATE]." at bounding box center [408, 183] width 101 height 5
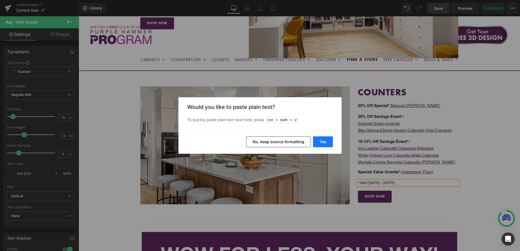
click at [322, 143] on button "Yes" at bounding box center [323, 142] width 20 height 11
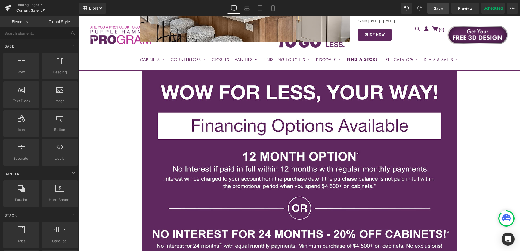
scroll to position [734, 0]
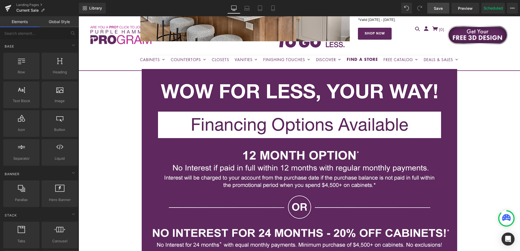
click at [438, 8] on span "Save" at bounding box center [438, 8] width 9 height 6
click at [477, 131] on div "BUY MORE, SAVE MORE SALE! Heading NOW THROUGH THURSDAY, SEPTEMBER 4TH Text Bloc…" at bounding box center [299, 153] width 441 height 1587
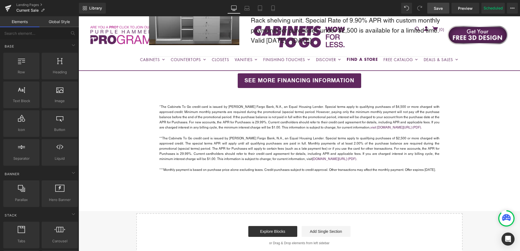
scroll to position [1387, 0]
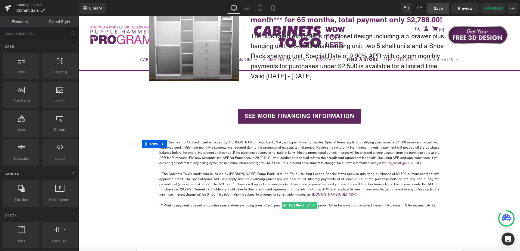
click at [422, 205] on p "***Monthly payment is based on purchase price alone excluding taxes. Credit pur…" at bounding box center [299, 205] width 280 height 5
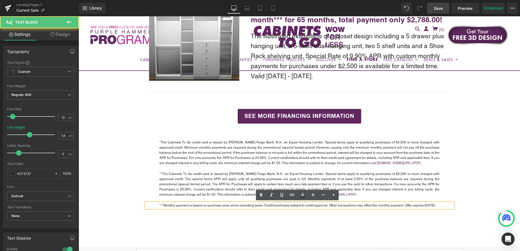
click at [424, 205] on p "***Monthly payment is based on purchase price alone excluding taxes. Credit pur…" at bounding box center [299, 205] width 280 height 5
click at [422, 206] on p "***Monthly payment is based on purchase price alone excluding taxes. Credit pur…" at bounding box center [299, 205] width 280 height 5
click at [425, 206] on p "***Monthly payment is based on purchase price alone excluding taxes. Credit pur…" at bounding box center [299, 205] width 280 height 5
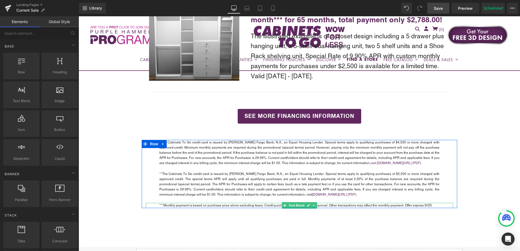
click at [421, 205] on p "***Monthly payment is based on purchase price alone excluding taxes. Credit pur…" at bounding box center [299, 205] width 280 height 5
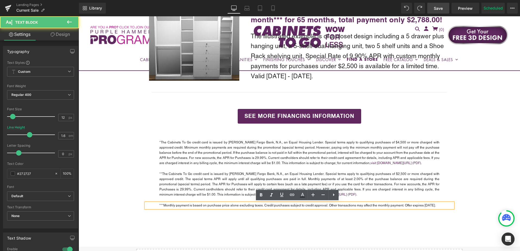
click at [429, 206] on p "***Monthly payment is based on purchase price alone excluding taxes. Credit pur…" at bounding box center [299, 205] width 280 height 5
click at [425, 206] on p "***Monthly payment is based on purchase price alone excluding taxes. Credit pur…" at bounding box center [299, 205] width 280 height 5
click at [426, 205] on p "***Monthly payment is based on purchase price alone excluding taxes. Credit pur…" at bounding box center [299, 205] width 280 height 5
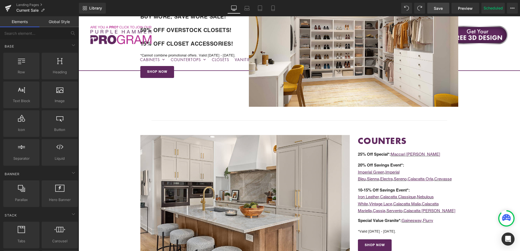
scroll to position [517, 0]
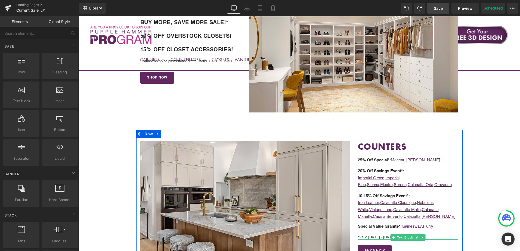
click at [379, 237] on p "*Valid 8/20/25 - 9/4/25." at bounding box center [408, 237] width 101 height 5
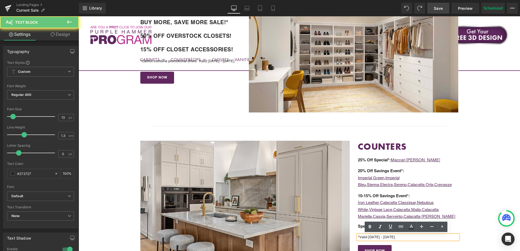
click at [371, 236] on p "*Valid 8/20/25 - 9/4/25." at bounding box center [408, 237] width 101 height 5
drag, startPoint x: 358, startPoint y: 238, endPoint x: 398, endPoint y: 238, distance: 40.0
click at [398, 238] on p "*Valid 8/20/25 - 9/4/25." at bounding box center [408, 237] width 101 height 5
copy p "Valid 8/20/25 - 9/4/25."
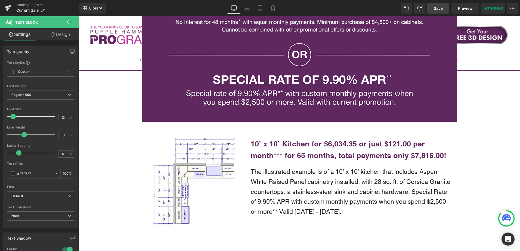
scroll to position [1115, 0]
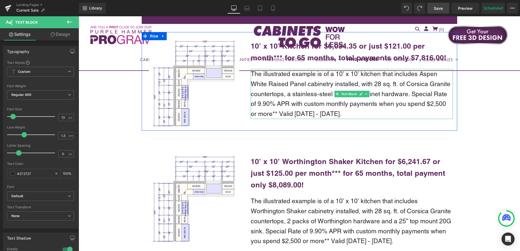
click at [273, 114] on p "The illustrated example is of a 10’ x 10’ kitchen that includes Aspen White Rai…" at bounding box center [352, 94] width 202 height 50
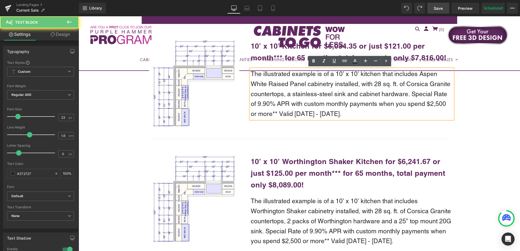
click at [283, 112] on p "The illustrated example is of a 10’ x 10’ kitchen that includes Aspen White Rai…" at bounding box center [352, 94] width 202 height 50
drag, startPoint x: 278, startPoint y: 114, endPoint x: 362, endPoint y: 119, distance: 83.4
click at [362, 119] on p "The illustrated example is of a 10’ x 10’ kitchen that includes Aspen White Rai…" at bounding box center [352, 94] width 202 height 50
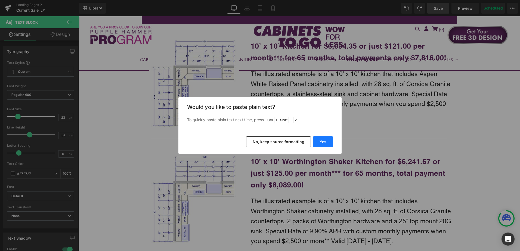
drag, startPoint x: 321, startPoint y: 142, endPoint x: 249, endPoint y: 126, distance: 73.6
click at [321, 142] on button "Yes" at bounding box center [323, 142] width 20 height 11
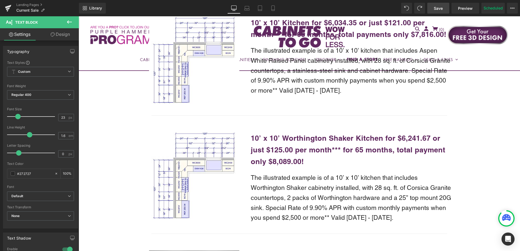
scroll to position [1197, 0]
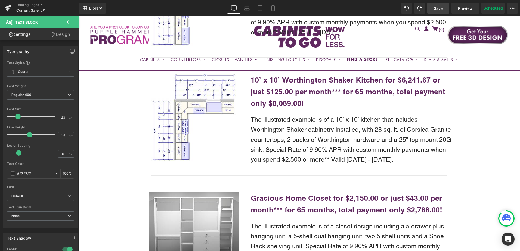
click at [330, 159] on p "The illustrated example is of a 10’ x 10’ kitchen that includes Worthington Sha…" at bounding box center [352, 140] width 202 height 50
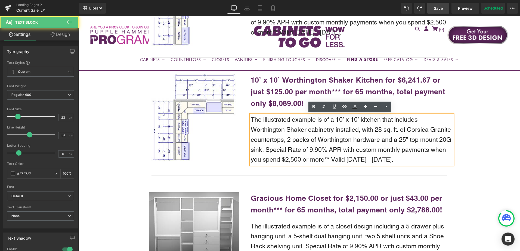
click at [318, 159] on p "The illustrated example is of a 10’ x 10’ kitchen that includes Worthington Sha…" at bounding box center [352, 140] width 202 height 50
drag, startPoint x: 331, startPoint y: 160, endPoint x: 413, endPoint y: 162, distance: 81.9
click at [413, 162] on p "The illustrated example is of a 10’ x 10’ kitchen that includes Worthington Sha…" at bounding box center [352, 140] width 202 height 50
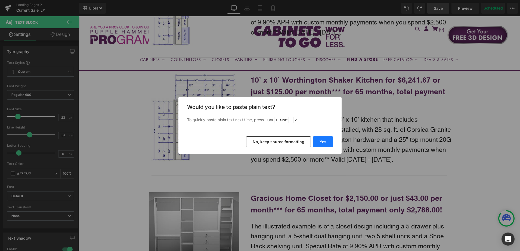
click at [327, 143] on button "Yes" at bounding box center [323, 142] width 20 height 11
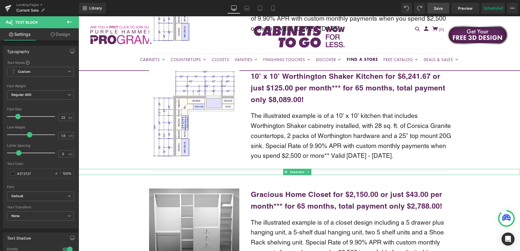
scroll to position [1333, 0]
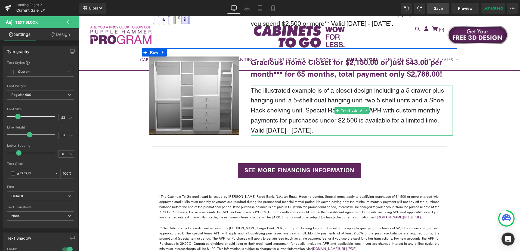
click at [301, 129] on p "The illustrated example is of a closet design including a 5 drawer plus hanging…" at bounding box center [352, 111] width 202 height 50
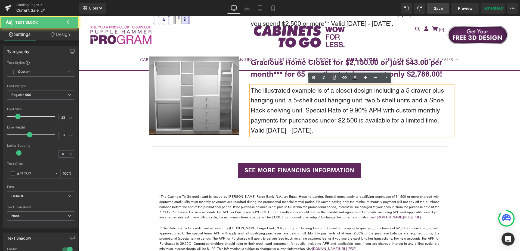
click at [290, 129] on p "The illustrated example is of a closet design including a 5 drawer plus hanging…" at bounding box center [352, 111] width 202 height 50
drag, startPoint x: 250, startPoint y: 131, endPoint x: 342, endPoint y: 135, distance: 92.8
click at [342, 135] on p "The illustrated example is of a closet design including a 5 drawer plus hanging…" at bounding box center [352, 111] width 202 height 50
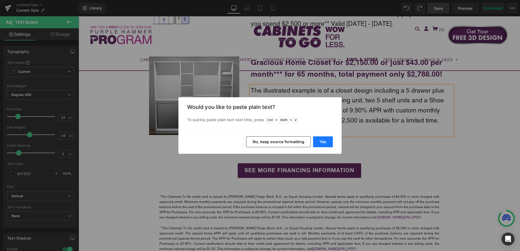
click at [324, 141] on button "Yes" at bounding box center [323, 142] width 20 height 11
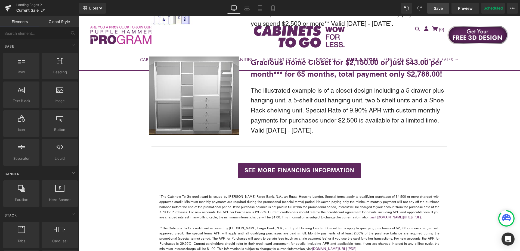
click at [441, 10] on span "Save" at bounding box center [438, 8] width 9 height 6
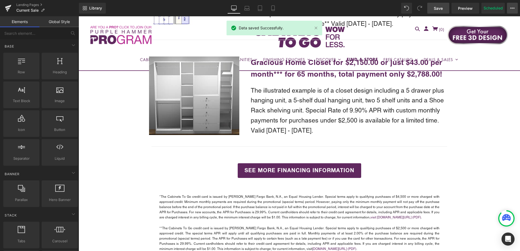
click at [515, 8] on button "View Live Page View with current Template Save Template to Library Schedule Pub…" at bounding box center [512, 8] width 11 height 11
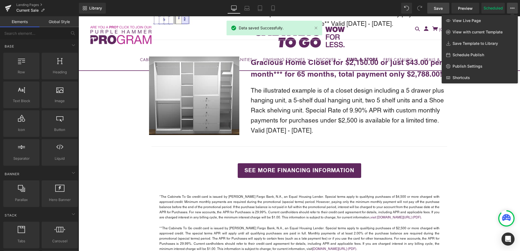
click at [477, 54] on span "Schedule Publish" at bounding box center [469, 54] width 32 height 5
select select
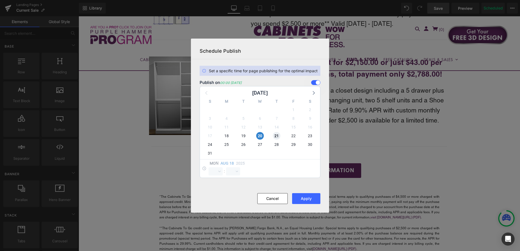
click at [275, 135] on span "21" at bounding box center [277, 136] width 8 height 8
select select "0"
click at [260, 134] on span "20" at bounding box center [260, 136] width 8 height 8
click at [307, 198] on button "Apply" at bounding box center [306, 198] width 28 height 11
